Goal: Task Accomplishment & Management: Complete application form

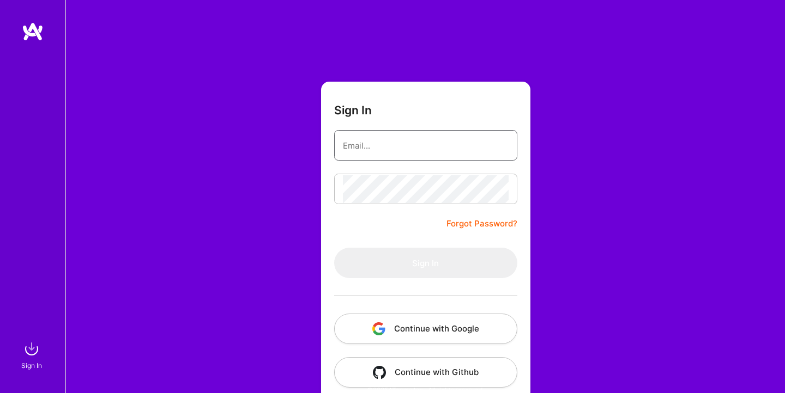
type input "[EMAIL_ADDRESS][DOMAIN_NAME]"
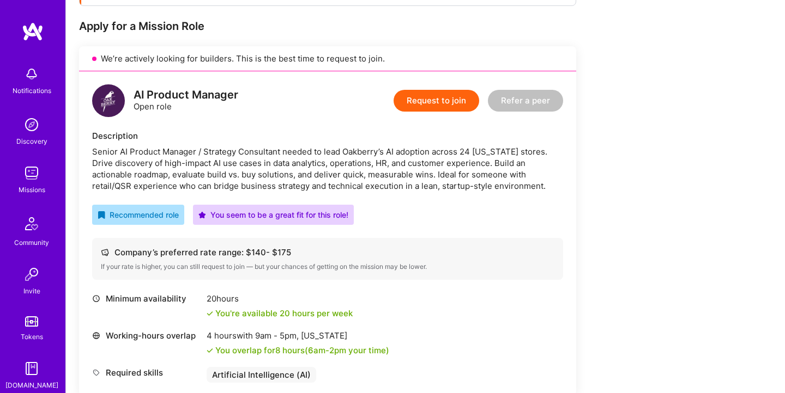
scroll to position [206, 0]
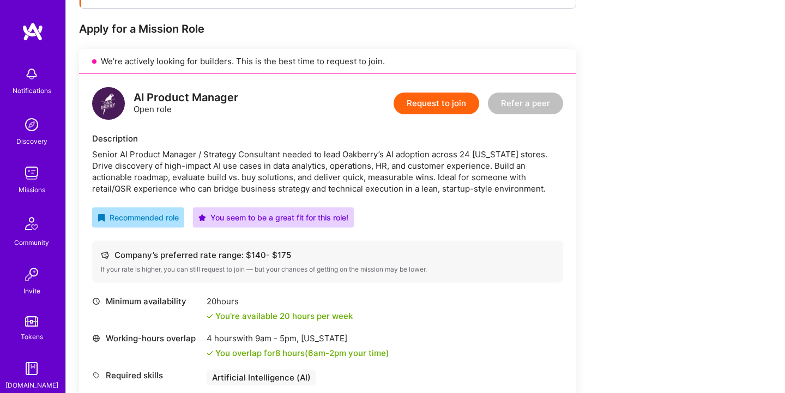
click at [441, 105] on button "Request to join" at bounding box center [436, 104] width 86 height 22
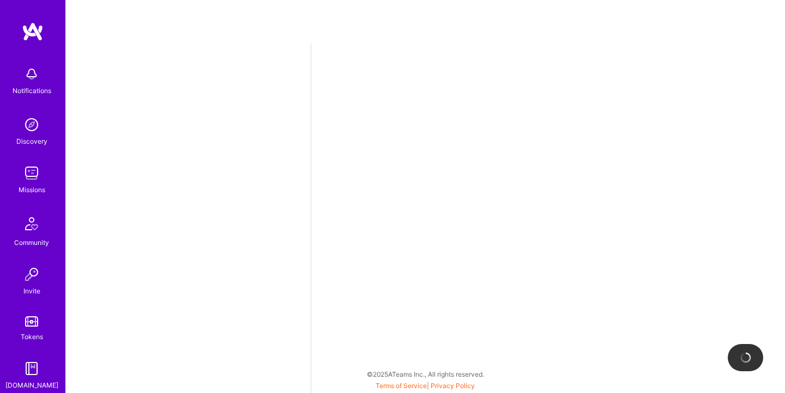
select select "US"
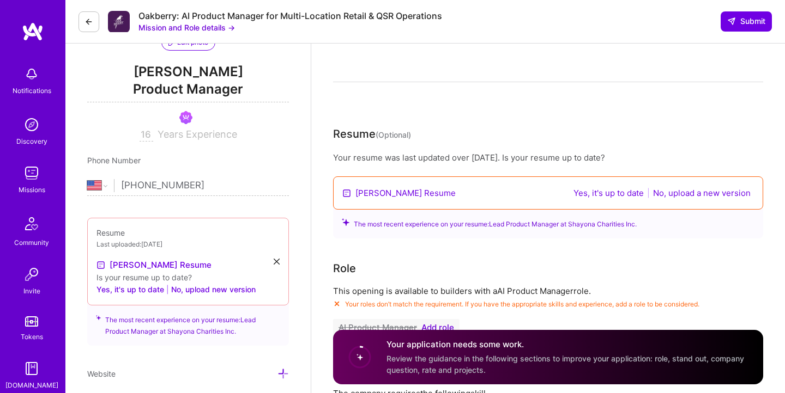
scroll to position [128, 0]
click at [696, 192] on button "No, upload a new version" at bounding box center [701, 192] width 104 height 13
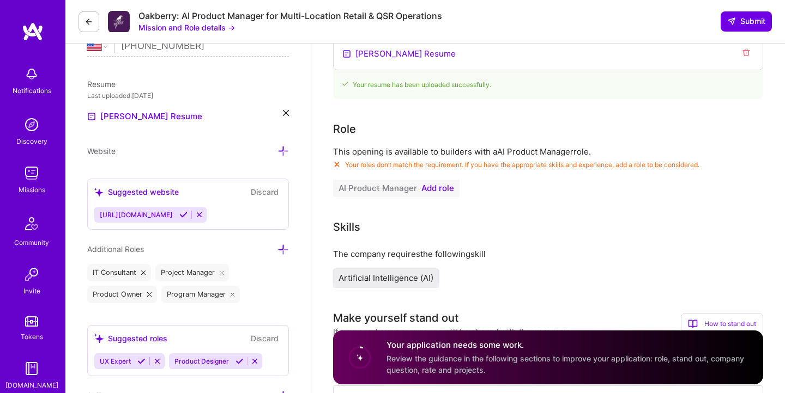
scroll to position [271, 0]
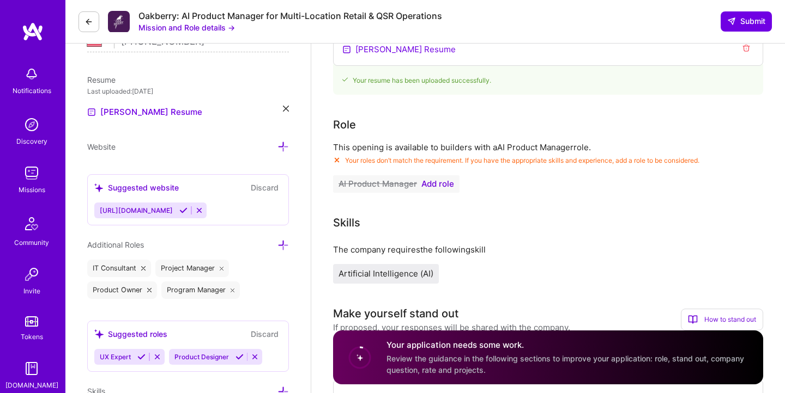
click at [443, 185] on span "Add role" at bounding box center [437, 184] width 33 height 9
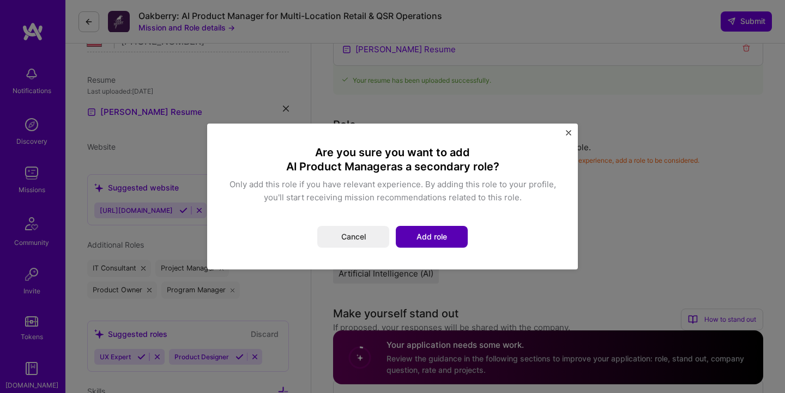
click at [423, 235] on button "Add role" at bounding box center [432, 237] width 72 height 22
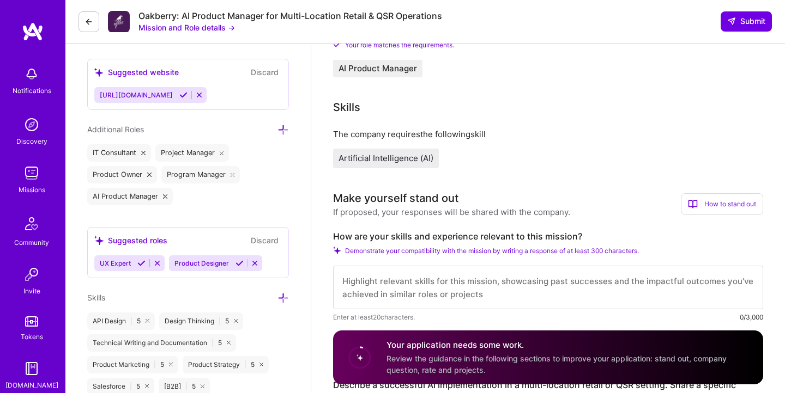
scroll to position [389, 0]
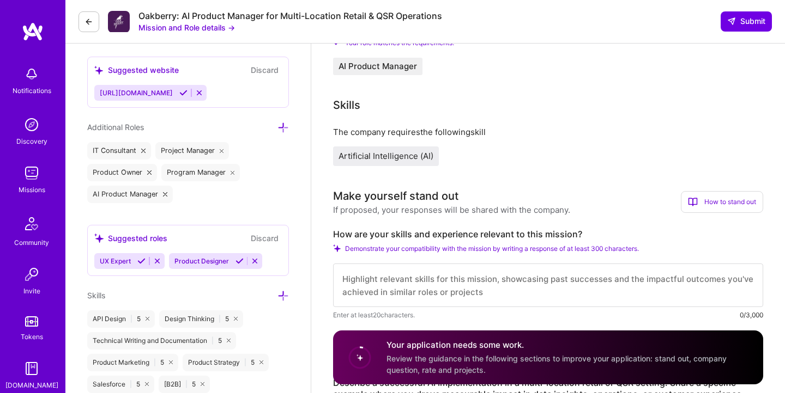
click at [394, 157] on span "Artificial Intelligence (AI)" at bounding box center [385, 156] width 95 height 10
click at [406, 157] on span "Artificial Intelligence (AI)" at bounding box center [385, 156] width 95 height 10
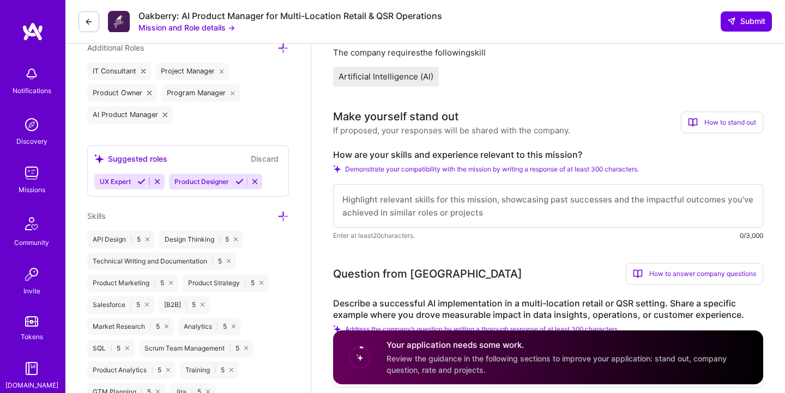
scroll to position [472, 0]
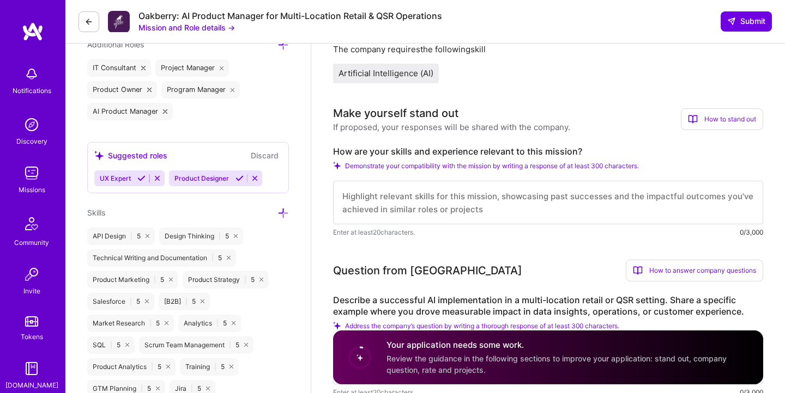
click at [505, 208] on textarea at bounding box center [548, 203] width 430 height 44
paste textarea "Experience Summary I am a Product Leadership and Management professional with a…"
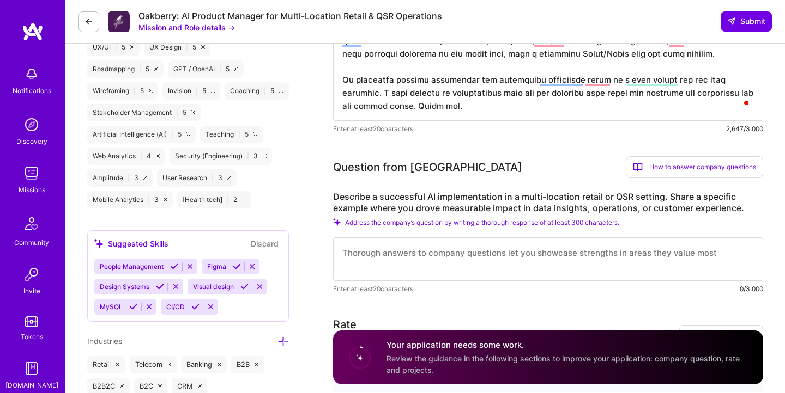
scroll to position [986, 0]
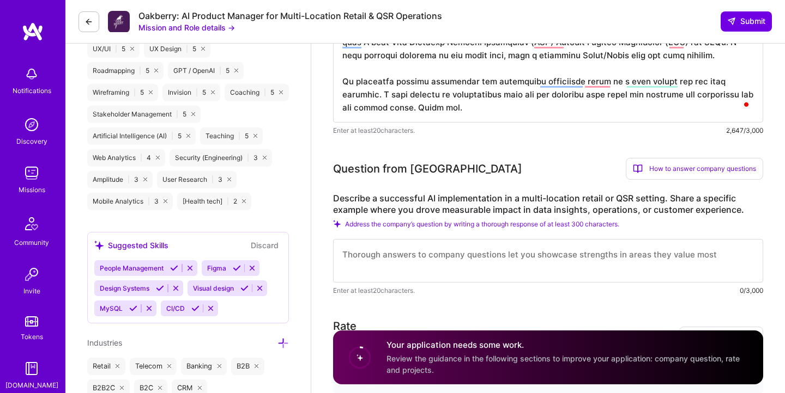
type textarea "Experience Summary I am a Product Leadership and Management professional with a…"
click at [89, 19] on icon at bounding box center [88, 21] width 9 height 9
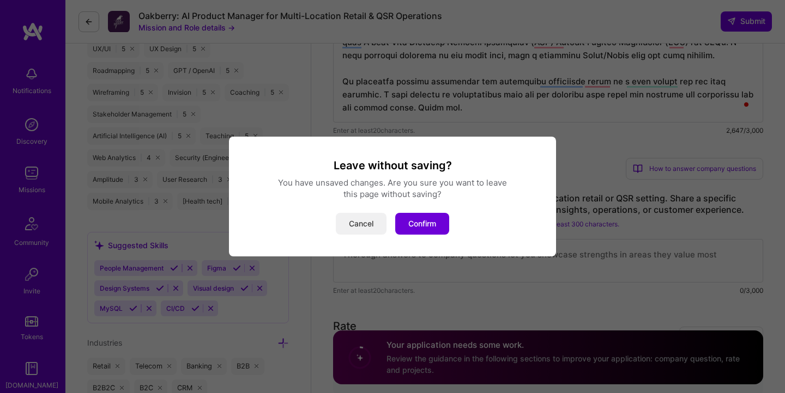
click at [364, 219] on button "Cancel" at bounding box center [361, 224] width 51 height 22
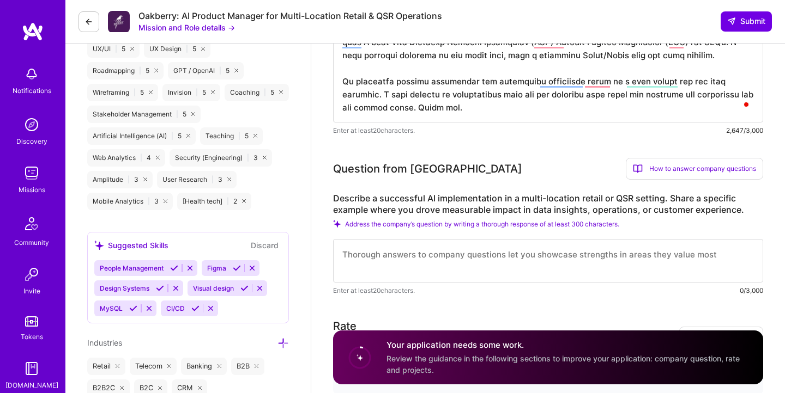
click at [88, 15] on button at bounding box center [88, 21] width 21 height 21
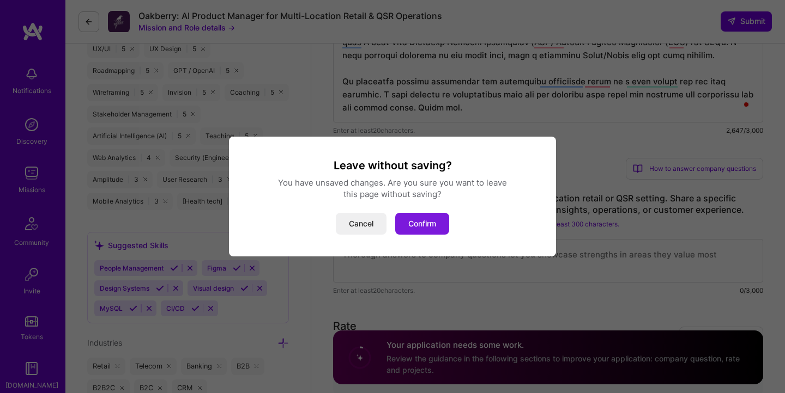
click at [436, 229] on button "Confirm" at bounding box center [422, 224] width 54 height 22
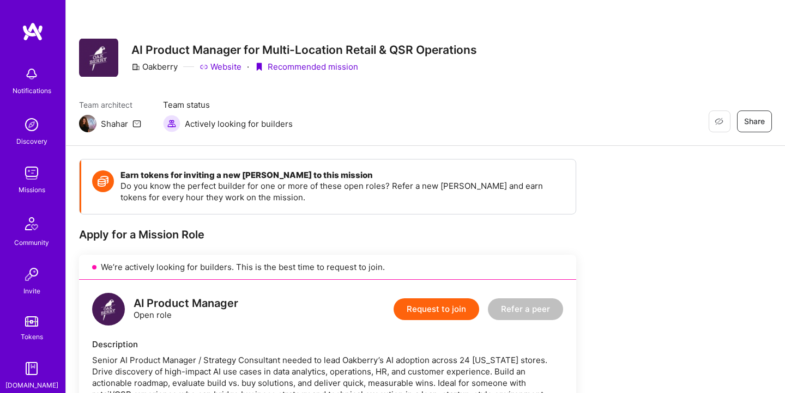
click at [30, 192] on div "Missions" at bounding box center [32, 189] width 27 height 11
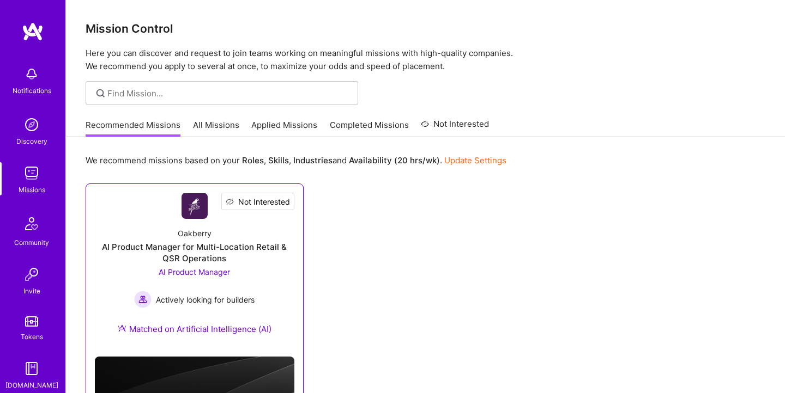
click at [270, 202] on span "Not Interested" at bounding box center [264, 201] width 52 height 11
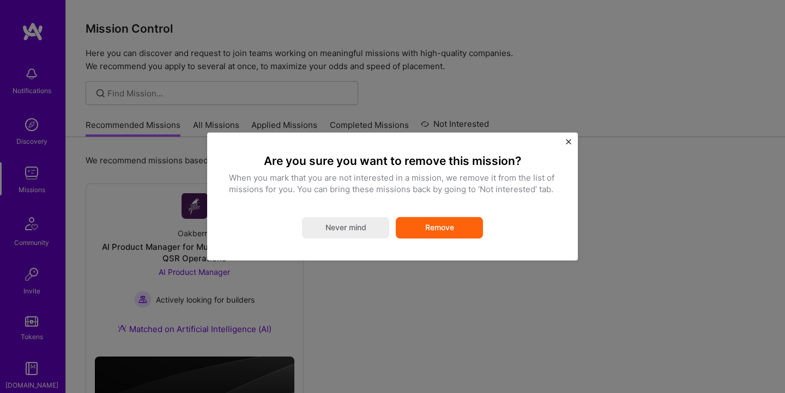
click at [422, 223] on button "Remove" at bounding box center [439, 228] width 87 height 22
